Goal: Check status: Check status

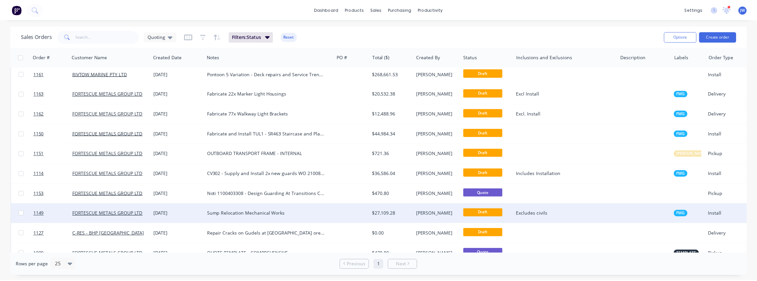
scroll to position [116, 0]
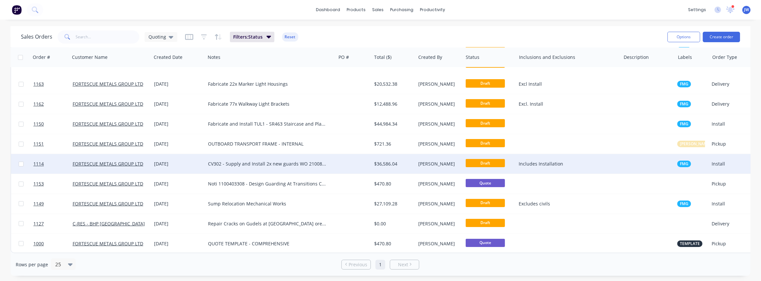
click at [353, 162] on div at bounding box center [354, 164] width 36 height 20
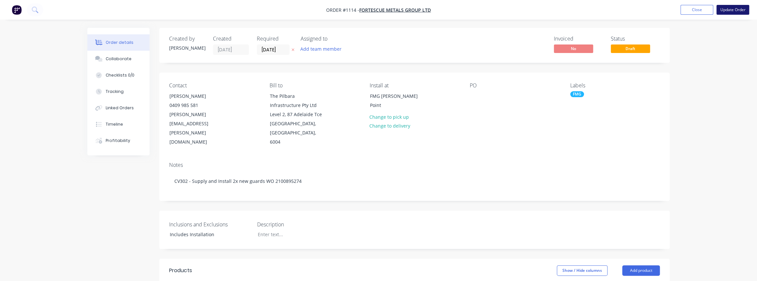
click at [726, 8] on button "Update Order" at bounding box center [732, 10] width 33 height 10
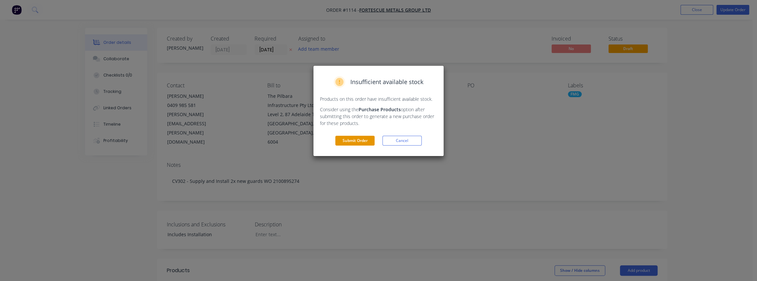
click at [360, 137] on button "Submit Order" at bounding box center [354, 141] width 39 height 10
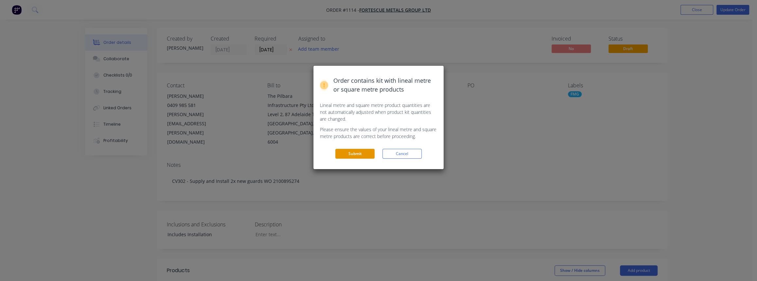
click at [356, 153] on button "Submit" at bounding box center [354, 154] width 39 height 10
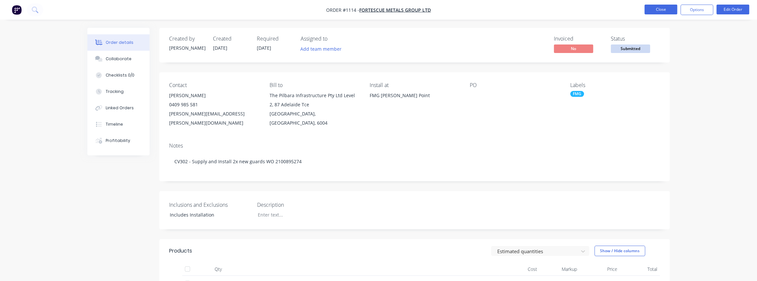
click at [668, 11] on button "Close" at bounding box center [660, 10] width 33 height 10
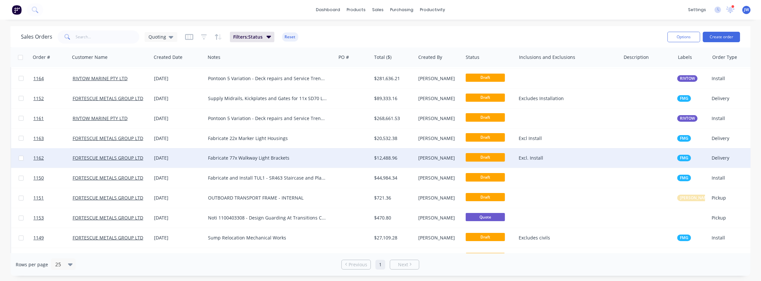
scroll to position [76, 0]
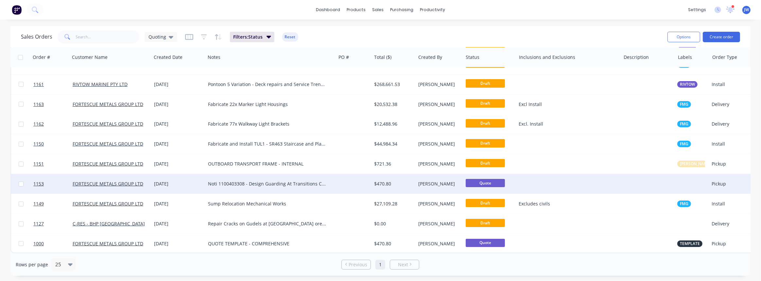
click at [275, 181] on div "Noti 1100403308 - Design Guarding At Transitions CV603" at bounding box center [267, 184] width 119 height 7
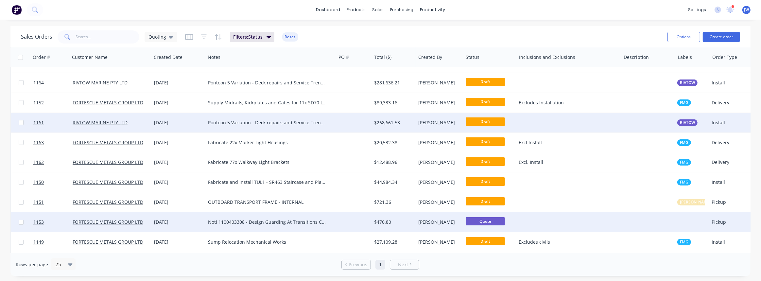
scroll to position [0, 0]
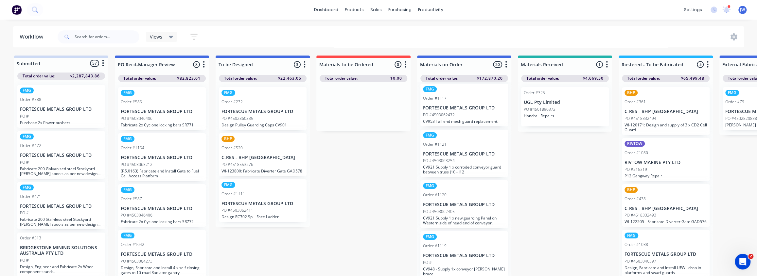
scroll to position [770, 0]
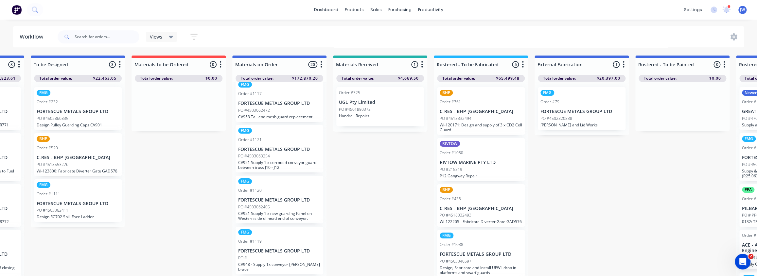
drag, startPoint x: 593, startPoint y: 191, endPoint x: 631, endPoint y: 191, distance: 37.6
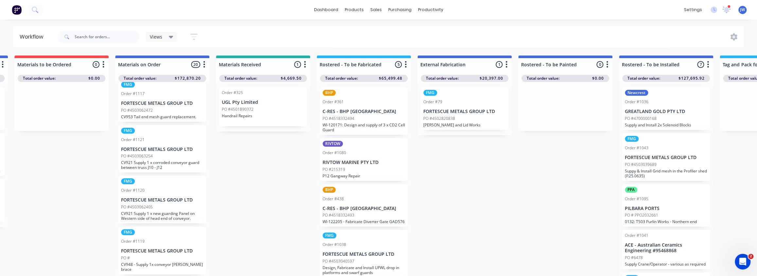
drag, startPoint x: 587, startPoint y: 161, endPoint x: 611, endPoint y: 164, distance: 24.4
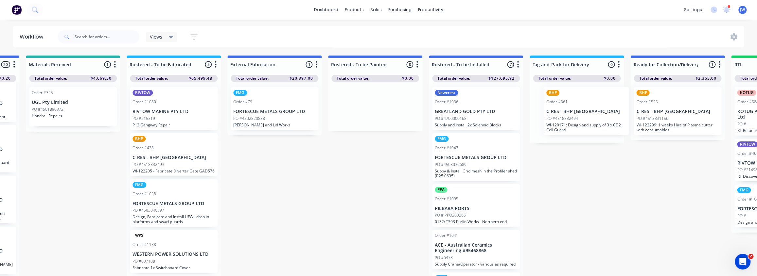
scroll to position [0, 492]
drag, startPoint x: 375, startPoint y: 116, endPoint x: 570, endPoint y: 111, distance: 196.0
click at [570, 111] on div "Submitted 57 Status colour #CDDAF4 hex #CDDAF4 Save Cancel Summaries Total orde…" at bounding box center [380, 168] width 1755 height 224
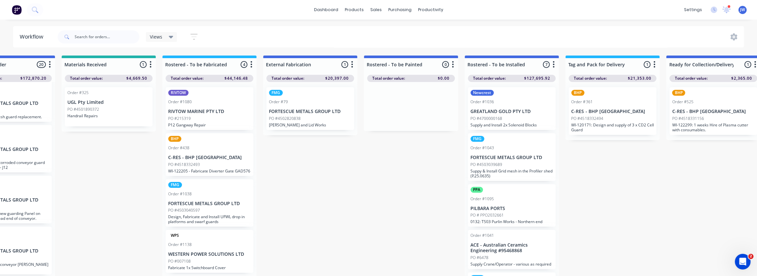
drag, startPoint x: 296, startPoint y: 182, endPoint x: 283, endPoint y: 183, distance: 13.1
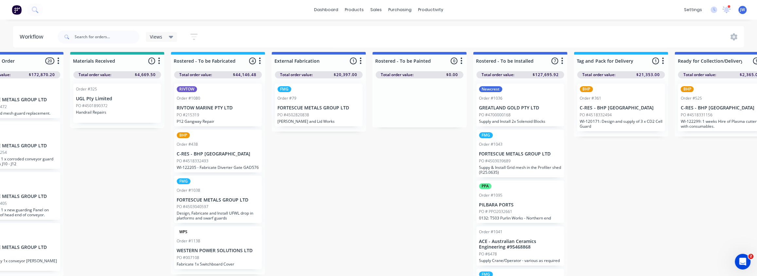
scroll to position [2, 448]
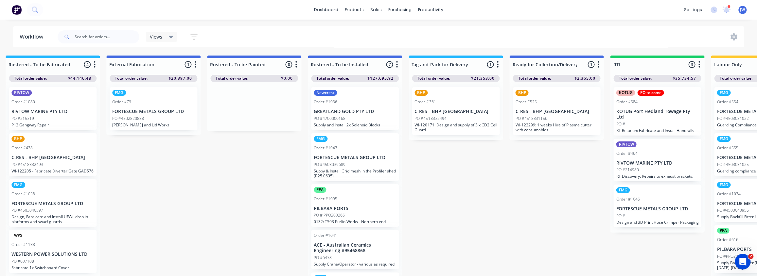
drag, startPoint x: 586, startPoint y: 167, endPoint x: 602, endPoint y: 167, distance: 15.4
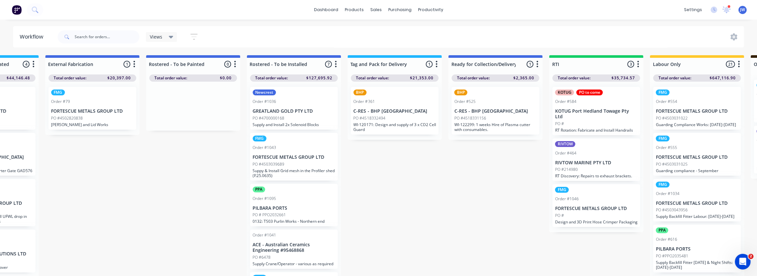
drag, startPoint x: 574, startPoint y: 155, endPoint x: 594, endPoint y: 156, distance: 20.0
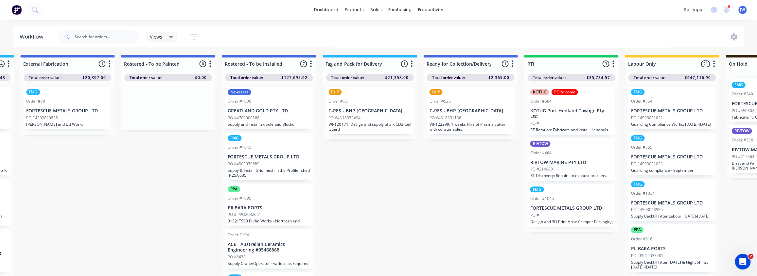
scroll to position [0, 699]
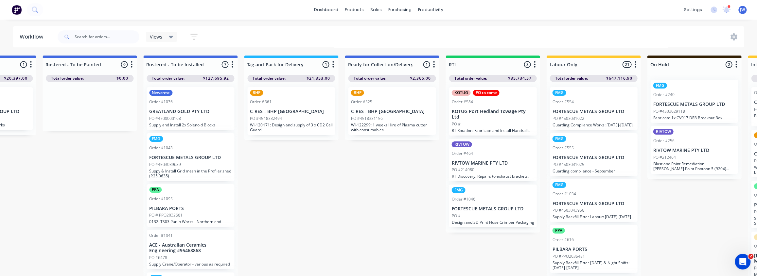
drag, startPoint x: 490, startPoint y: 174, endPoint x: 522, endPoint y: 177, distance: 32.2
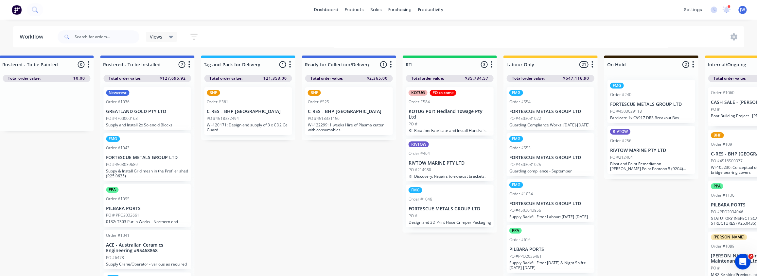
drag, startPoint x: 622, startPoint y: 192, endPoint x: 631, endPoint y: 193, distance: 9.3
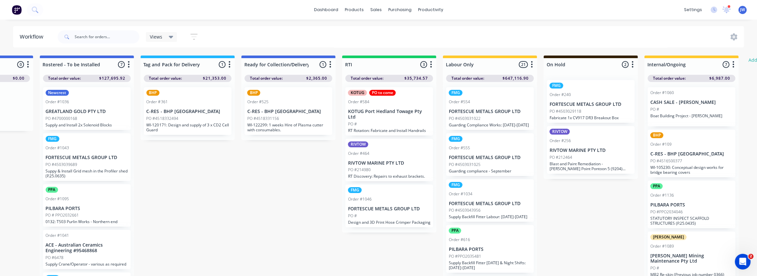
drag, startPoint x: 643, startPoint y: 194, endPoint x: 650, endPoint y: 195, distance: 6.9
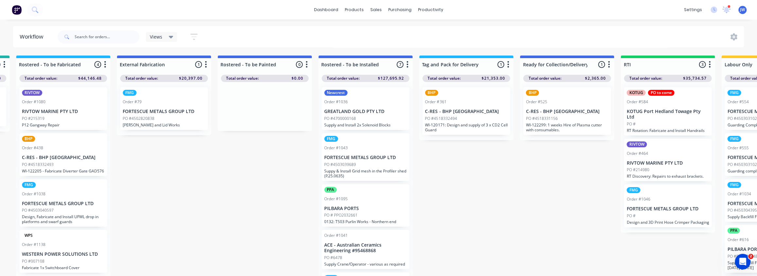
scroll to position [1, 11]
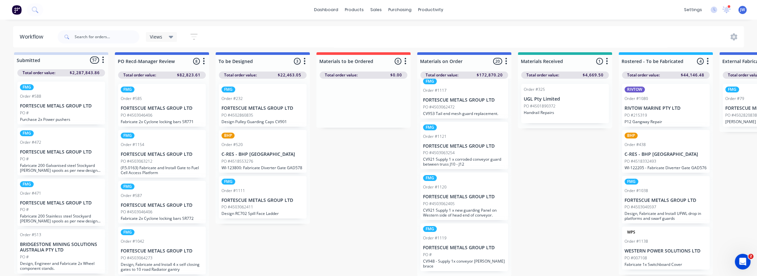
drag, startPoint x: 575, startPoint y: 214, endPoint x: 445, endPoint y: 222, distance: 130.8
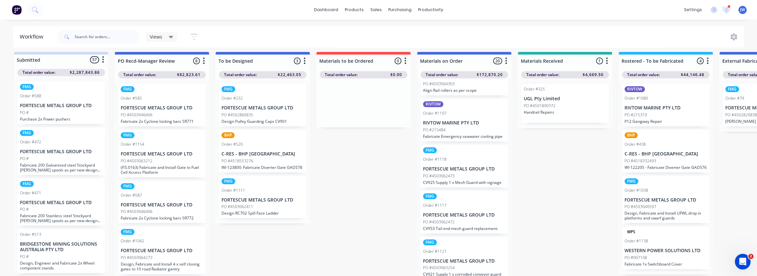
scroll to position [651, 0]
